Goal: Task Accomplishment & Management: Manage account settings

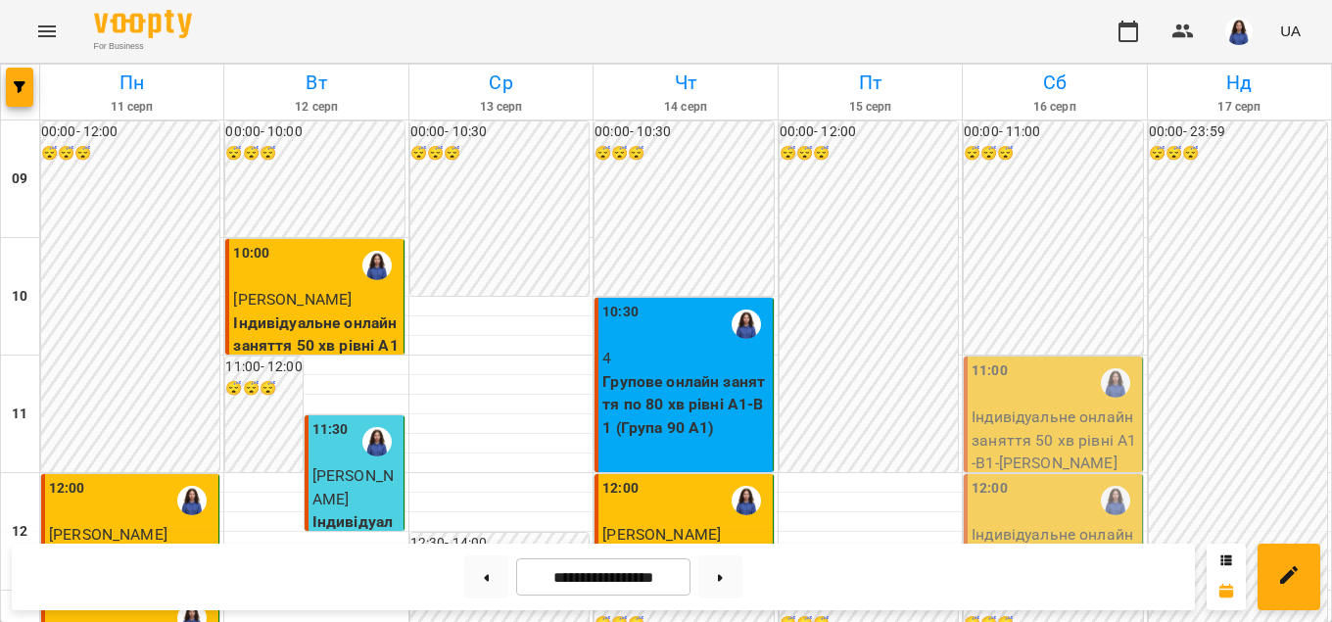
scroll to position [893, 0]
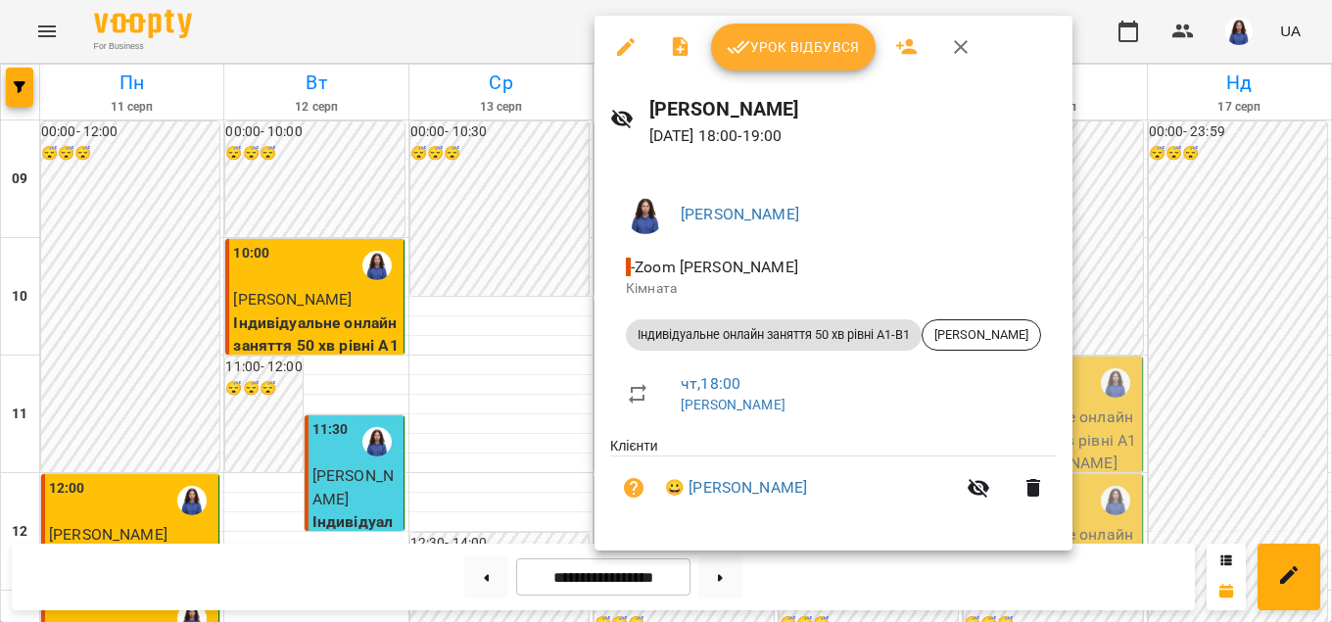
click at [757, 50] on span "Урок відбувся" at bounding box center [793, 47] width 133 height 24
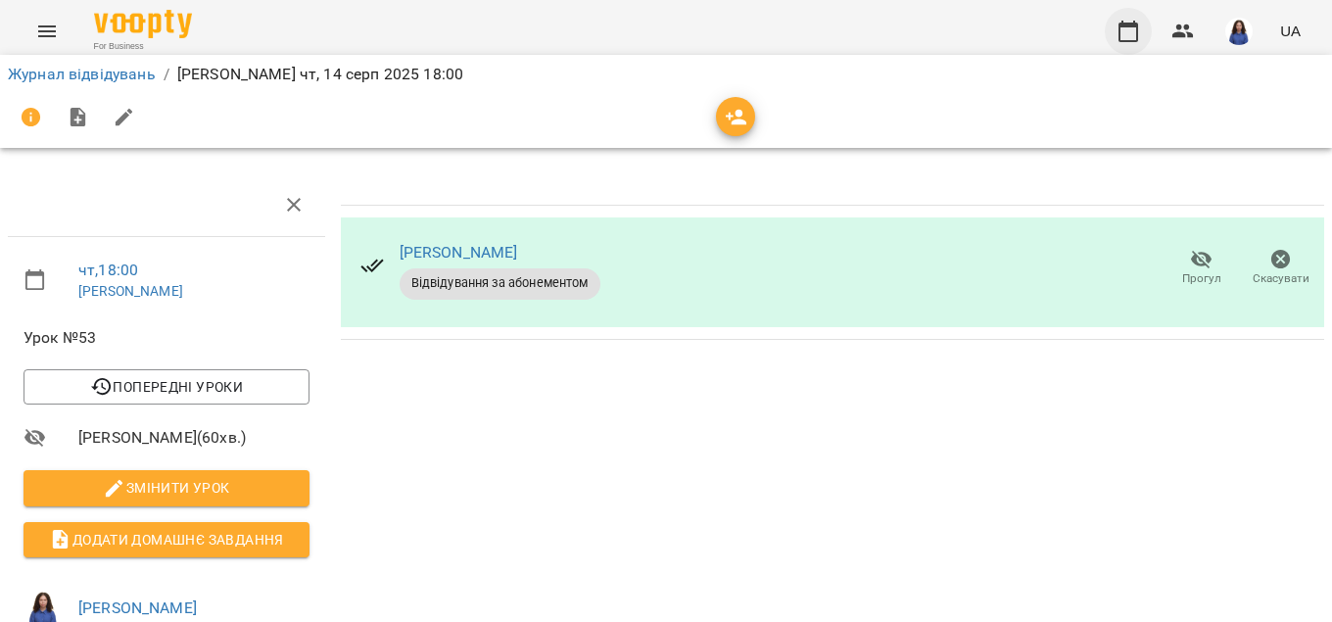
click at [1132, 27] on icon "button" at bounding box center [1128, 32] width 24 height 24
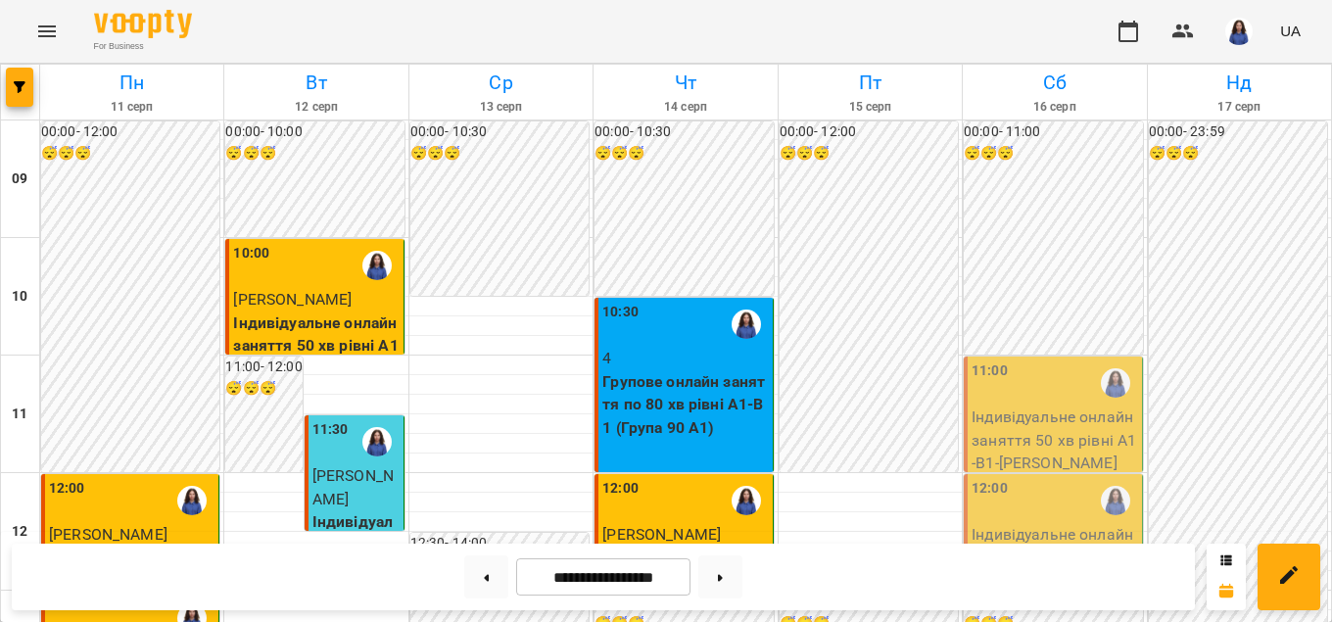
scroll to position [893, 0]
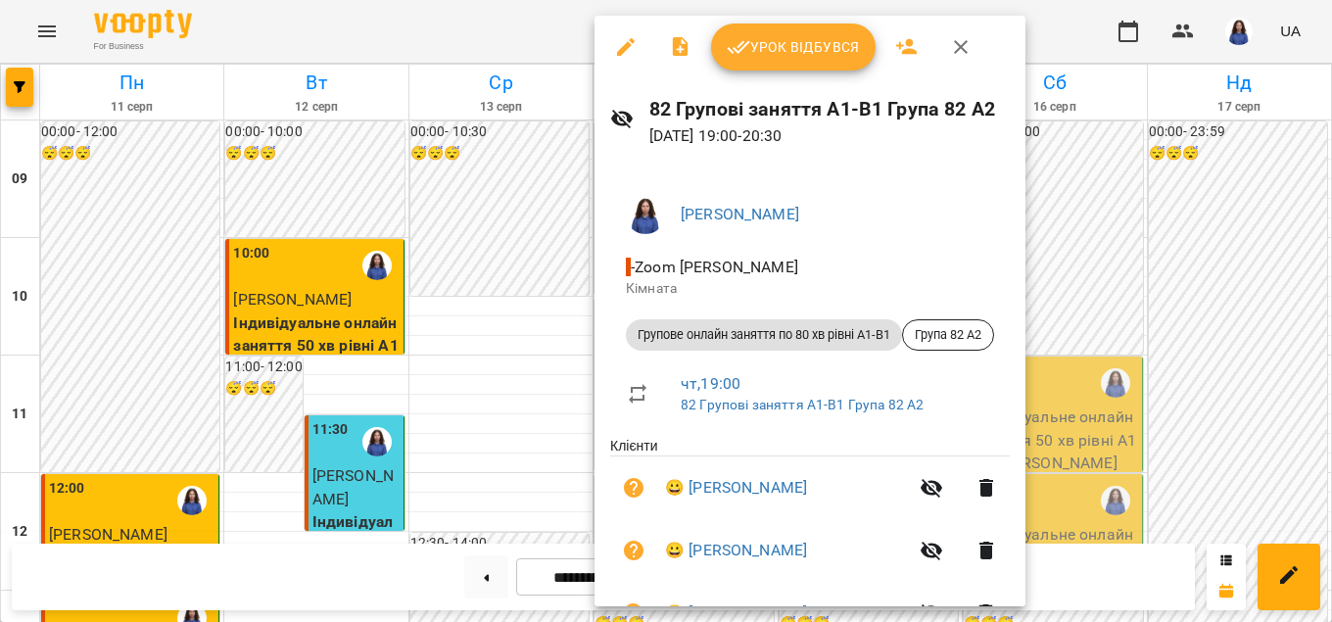
click at [805, 52] on span "Урок відбувся" at bounding box center [793, 47] width 133 height 24
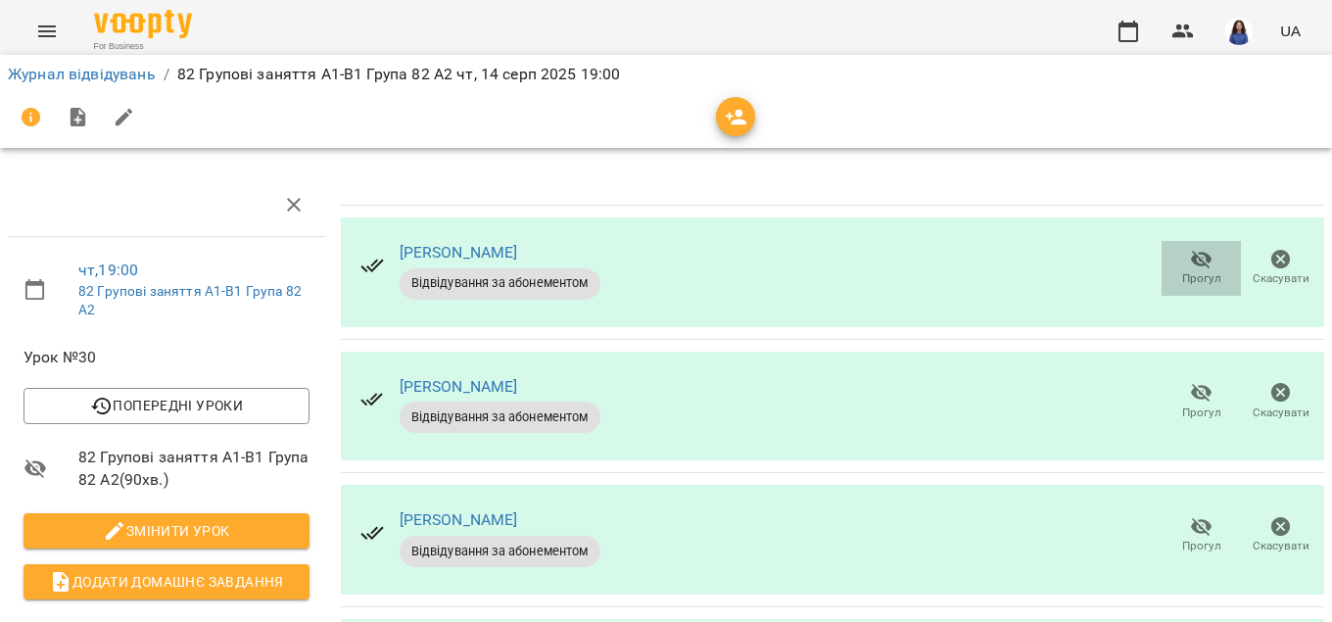
click at [1207, 257] on icon "button" at bounding box center [1202, 260] width 22 height 19
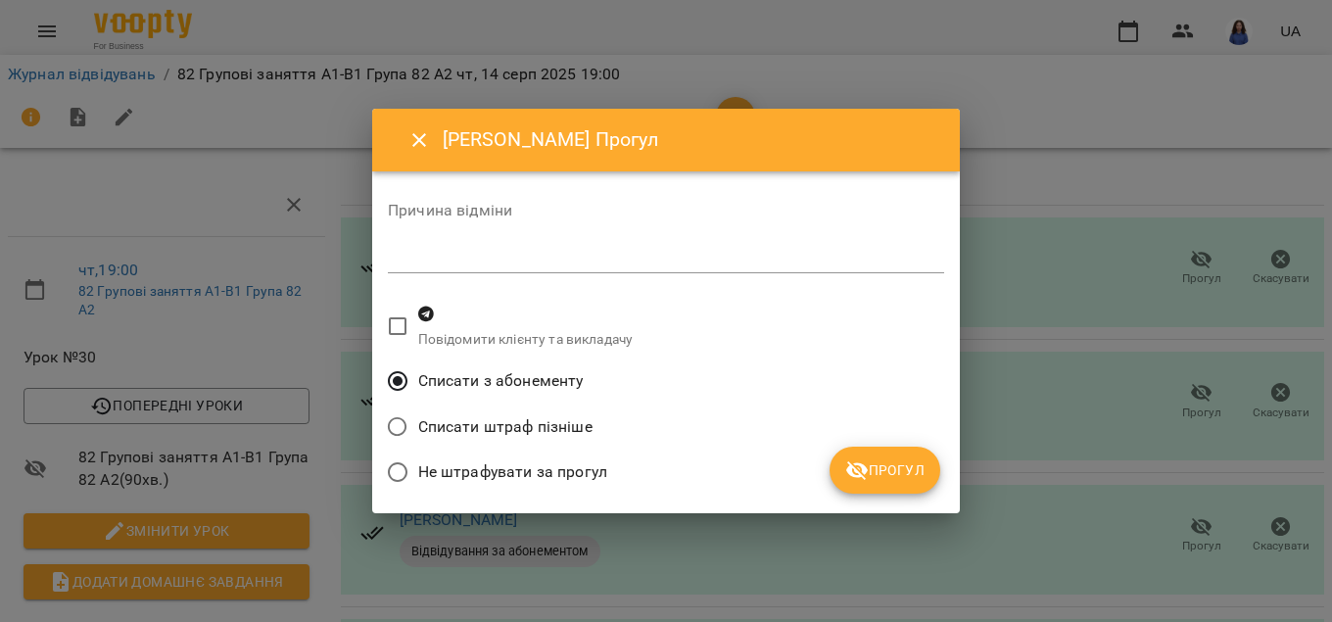
click at [885, 467] on span "Прогул" at bounding box center [884, 470] width 79 height 24
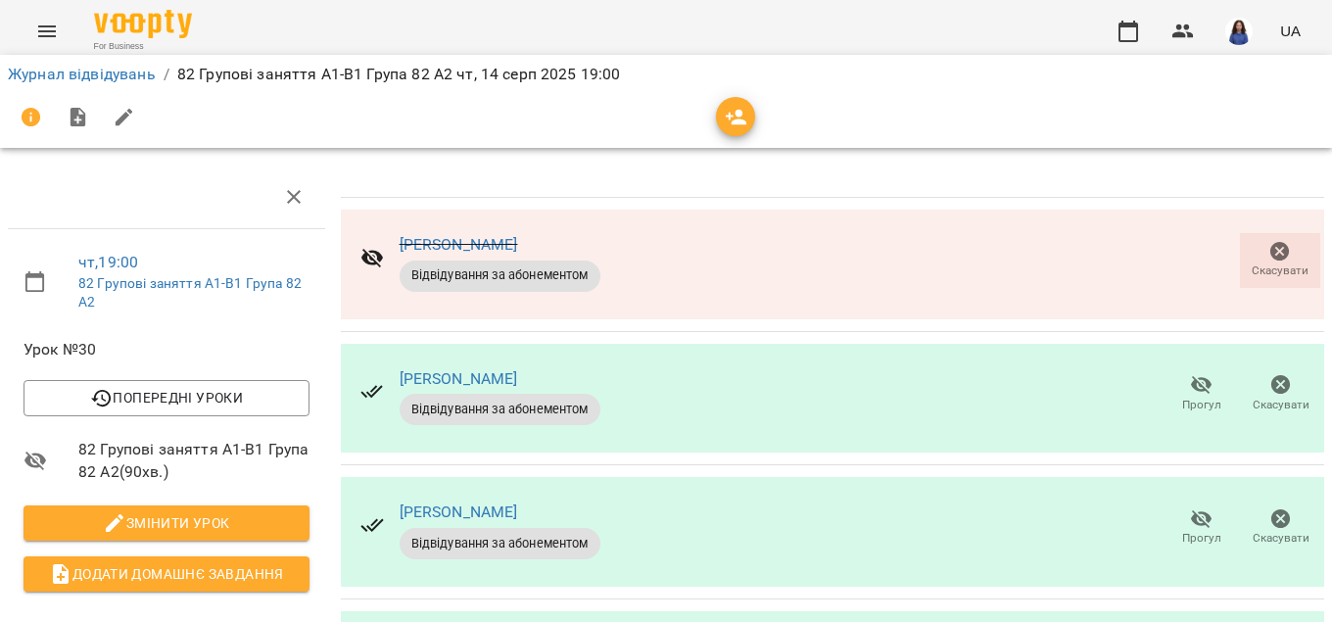
scroll to position [223, 0]
click at [1197, 530] on span "Прогул" at bounding box center [1201, 538] width 39 height 17
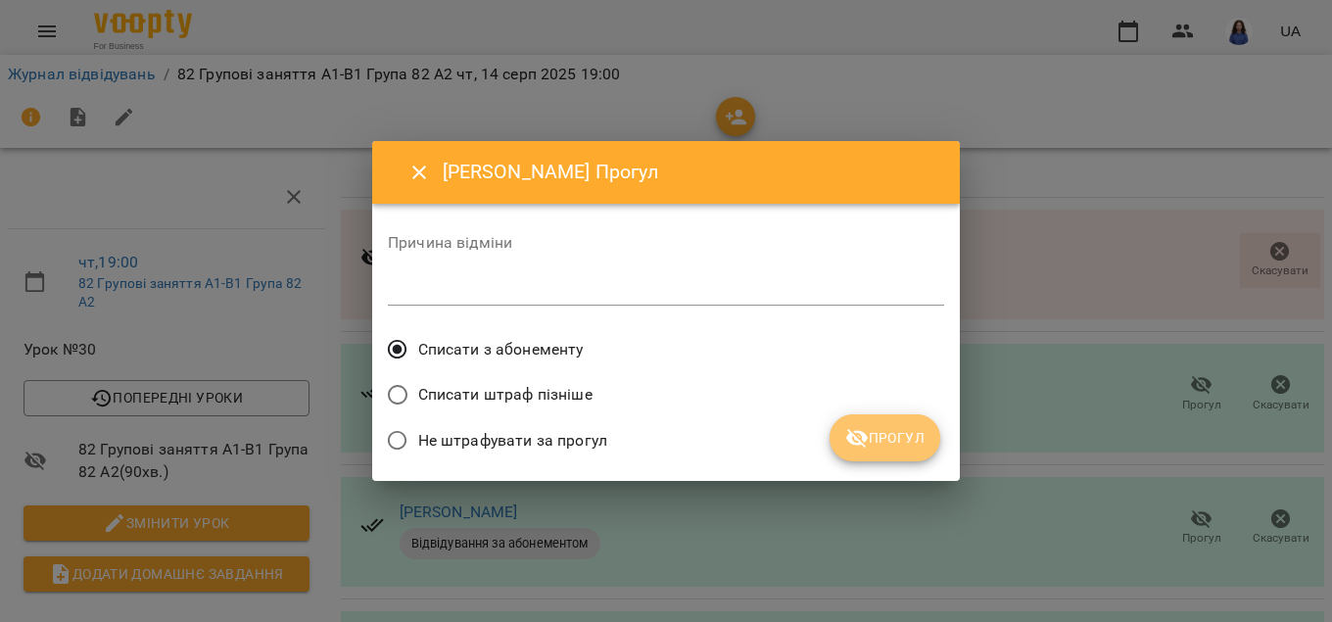
click at [922, 438] on span "Прогул" at bounding box center [884, 438] width 79 height 24
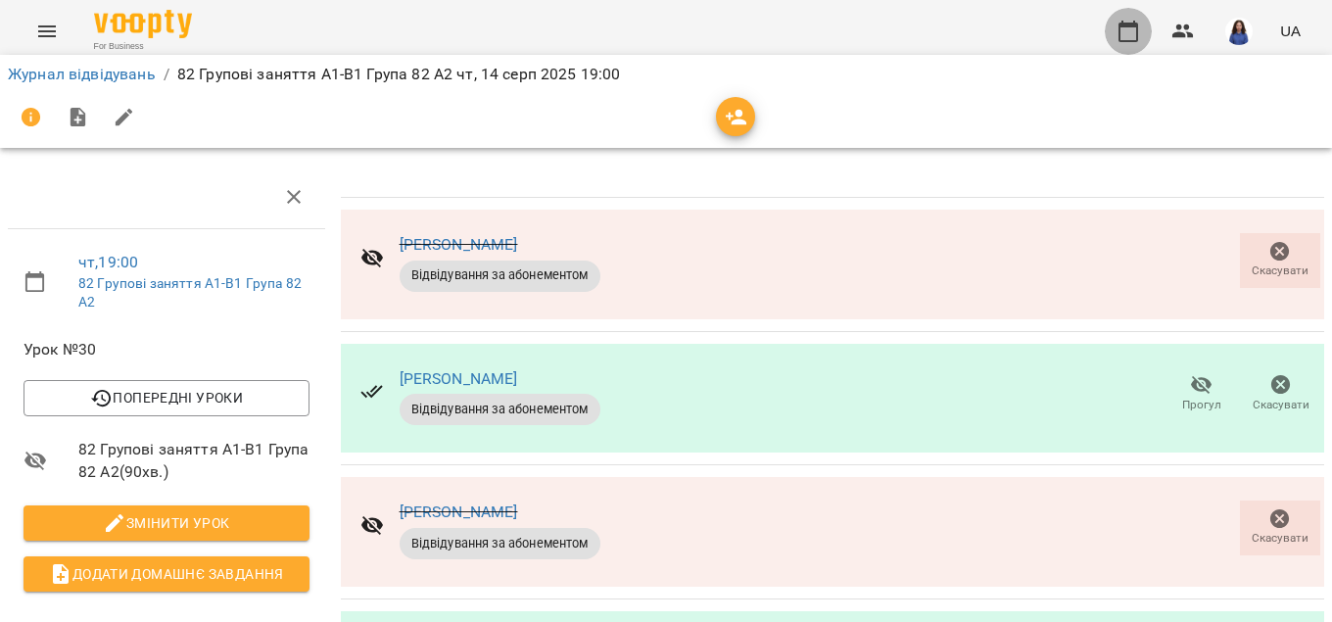
click at [1122, 36] on icon "button" at bounding box center [1128, 32] width 24 height 24
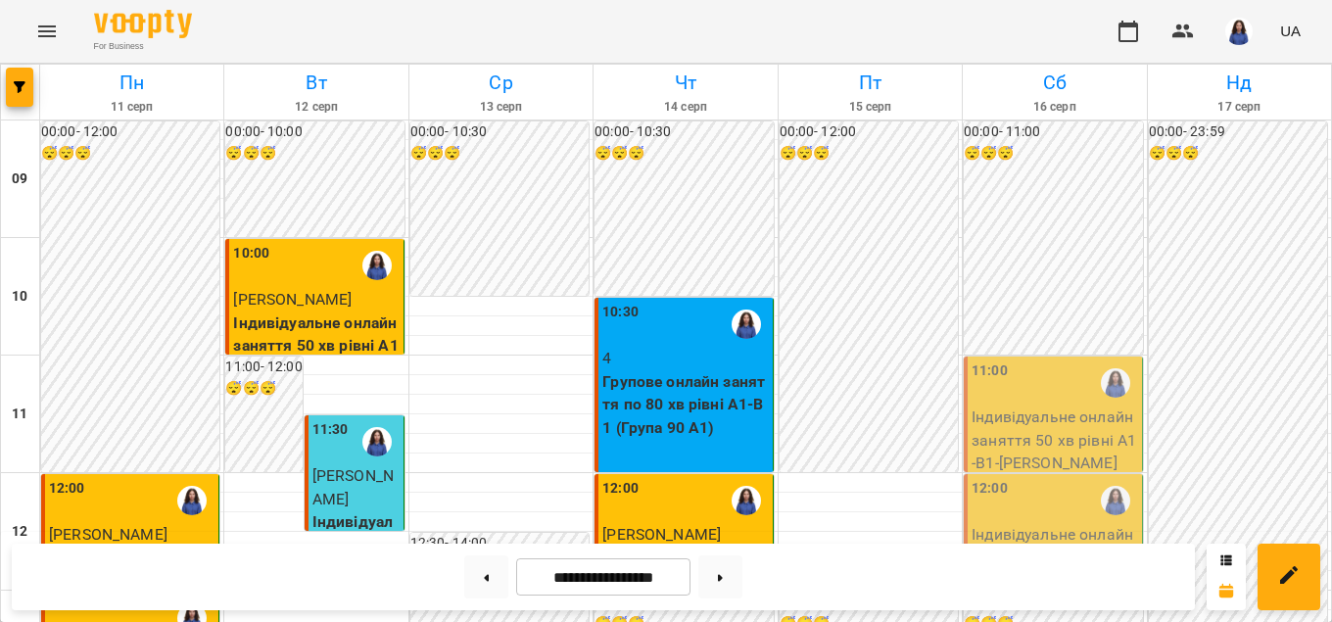
scroll to position [670, 0]
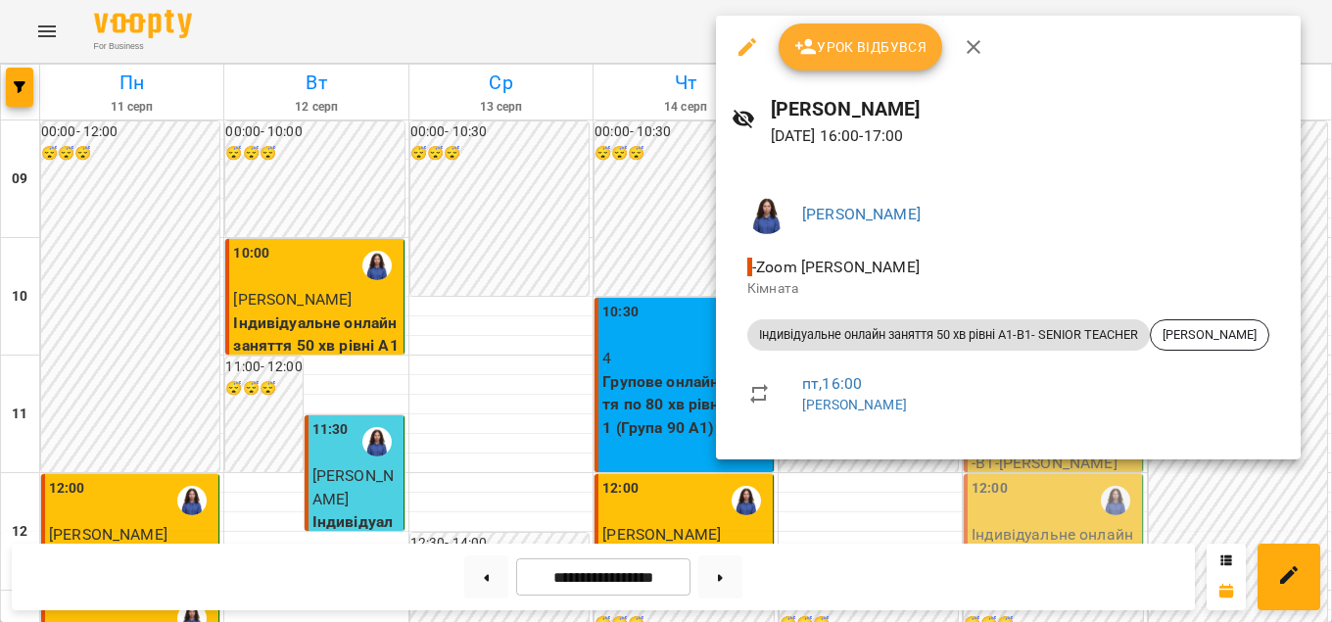
click at [871, 485] on div at bounding box center [666, 311] width 1332 height 622
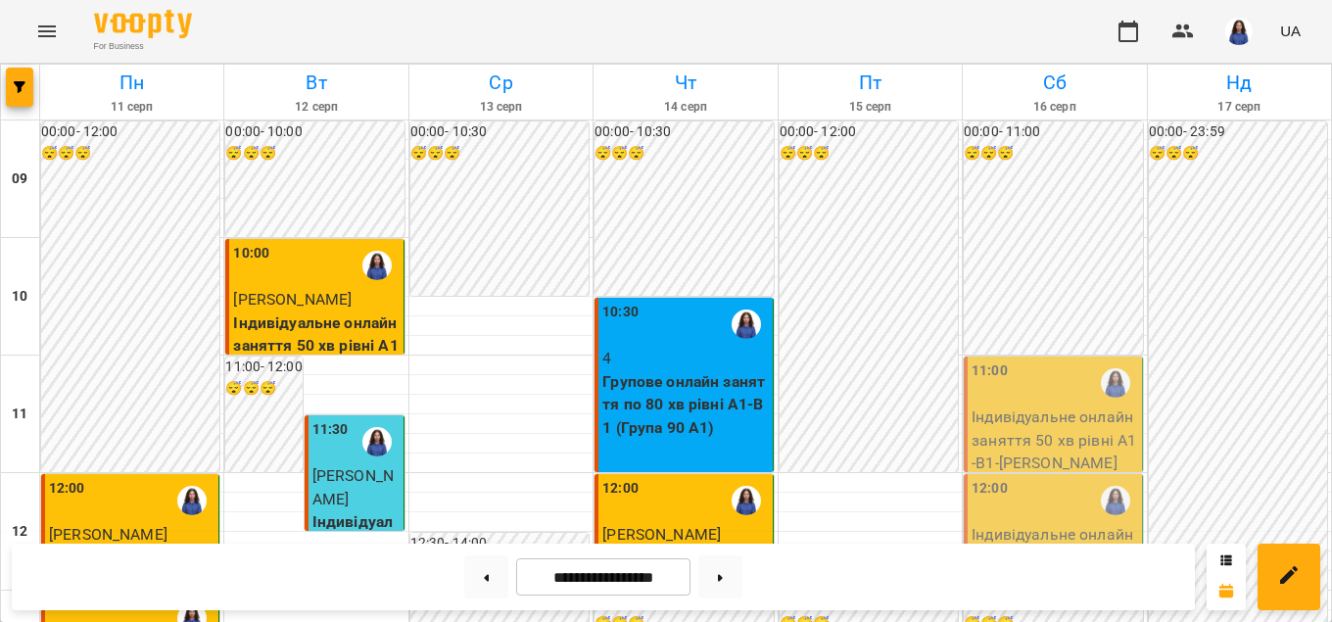
scroll to position [893, 0]
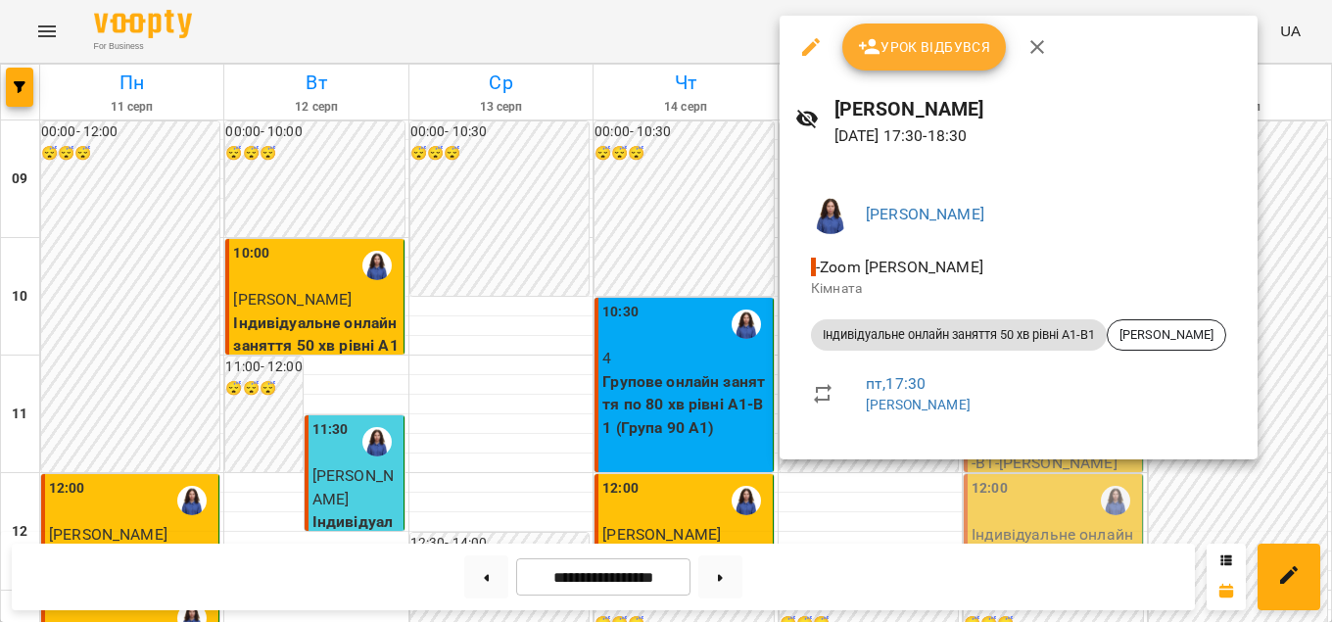
click at [862, 473] on div at bounding box center [666, 311] width 1332 height 622
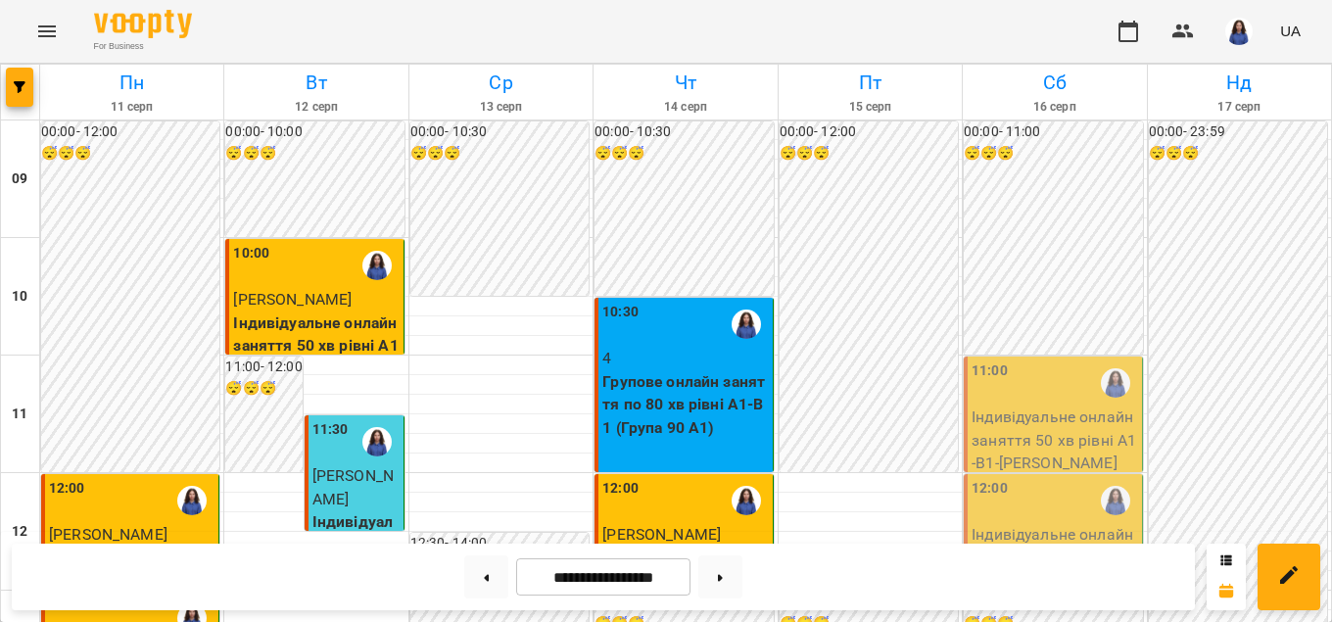
scroll to position [782, 0]
